Goal: Task Accomplishment & Management: Use online tool/utility

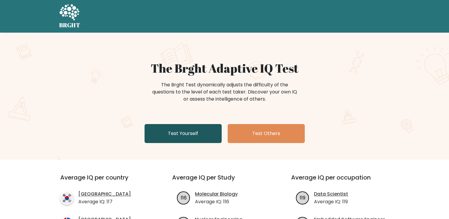
click at [194, 132] on link "Test Yourself" at bounding box center [183, 133] width 77 height 19
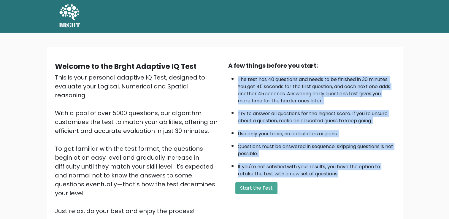
drag, startPoint x: 341, startPoint y: 172, endPoint x: 238, endPoint y: 78, distance: 139.2
click at [238, 78] on ul "The test has 40 questions and needs to be finished in 30 minutes. You get 45 se…" at bounding box center [311, 125] width 166 height 105
click at [238, 67] on div at bounding box center [238, 67] width 0 height 0
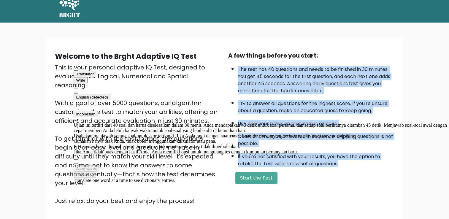
scroll to position [11, 0]
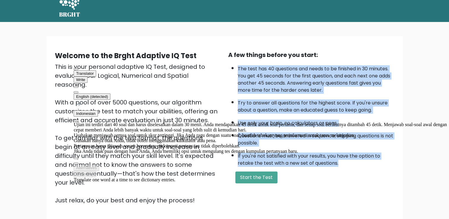
click at [78, 91] on button at bounding box center [76, 92] width 5 height 2
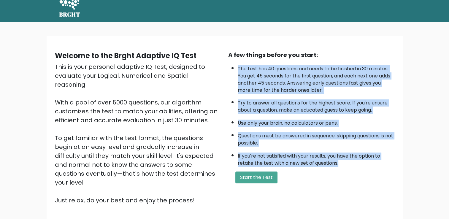
click at [291, 111] on li "Try to answer all questions for the highest score. If you're unsure about a que…" at bounding box center [316, 105] width 157 height 17
